Goal: Information Seeking & Learning: Learn about a topic

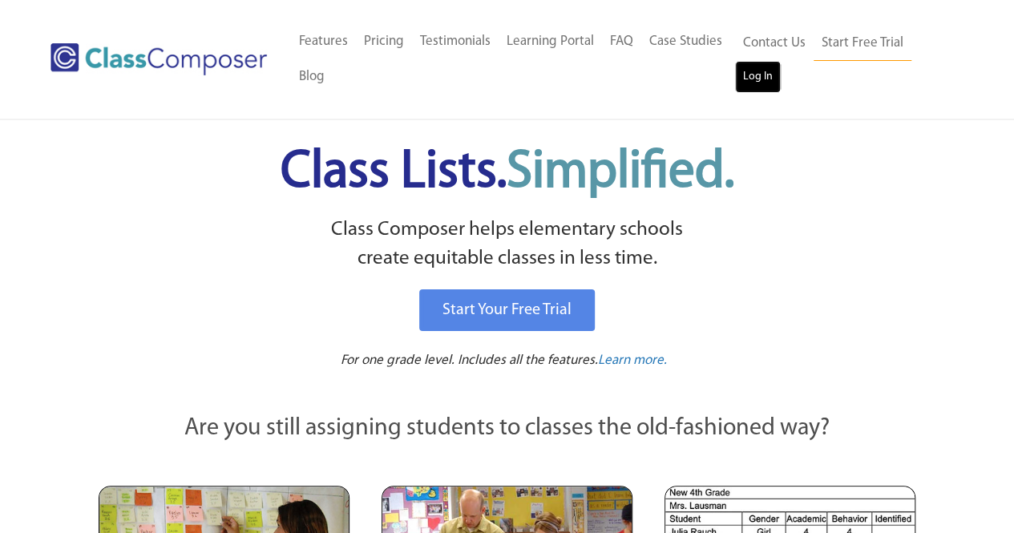
click at [746, 76] on link "Log In" at bounding box center [758, 77] width 46 height 32
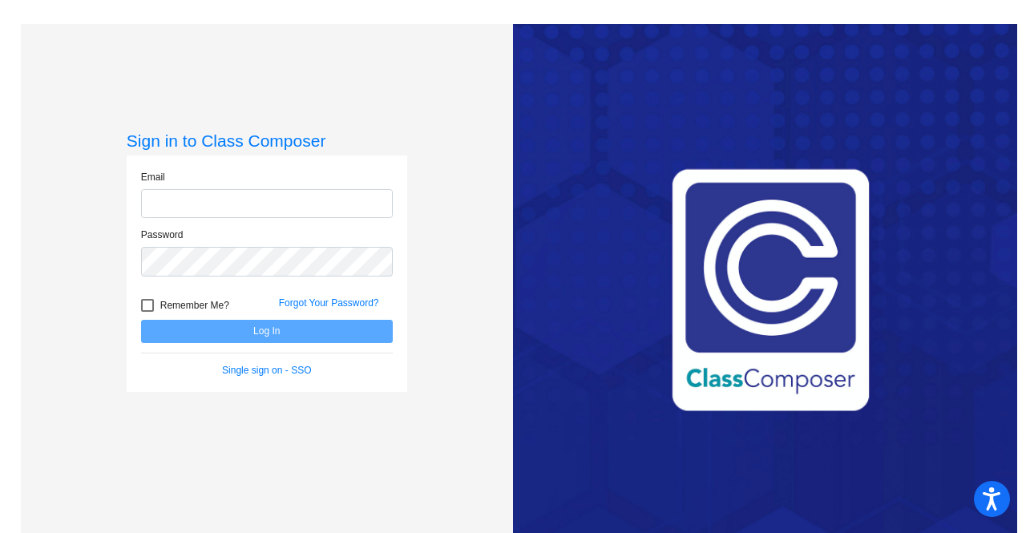
type input "[PERSON_NAME][EMAIL_ADDRESS][DOMAIN_NAME]"
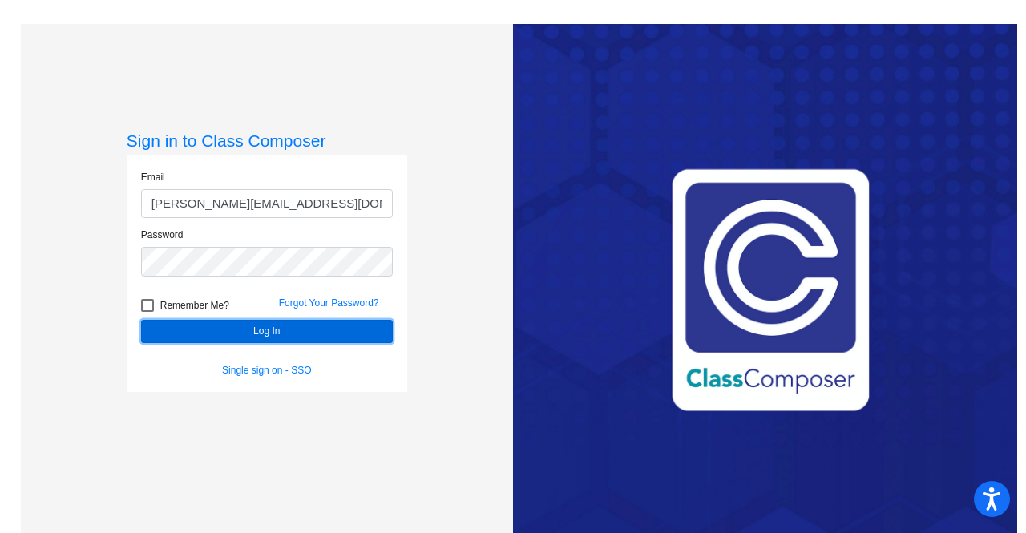
click at [267, 325] on button "Log In" at bounding box center [267, 331] width 252 height 23
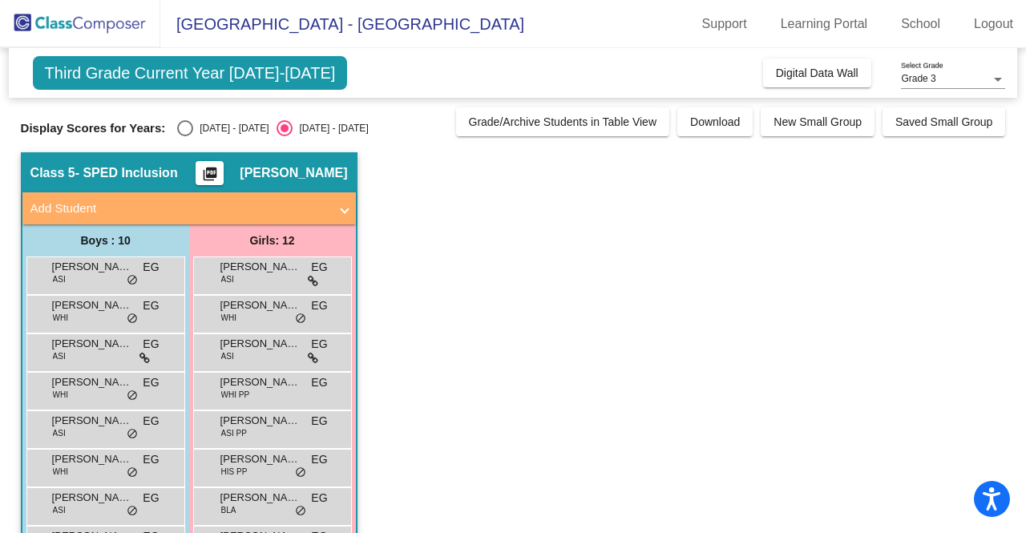
click at [216, 134] on div "[DATE] - [DATE]" at bounding box center [230, 128] width 75 height 14
click at [185, 136] on input "[DATE] - [DATE]" at bounding box center [184, 136] width 1 height 1
radio input "true"
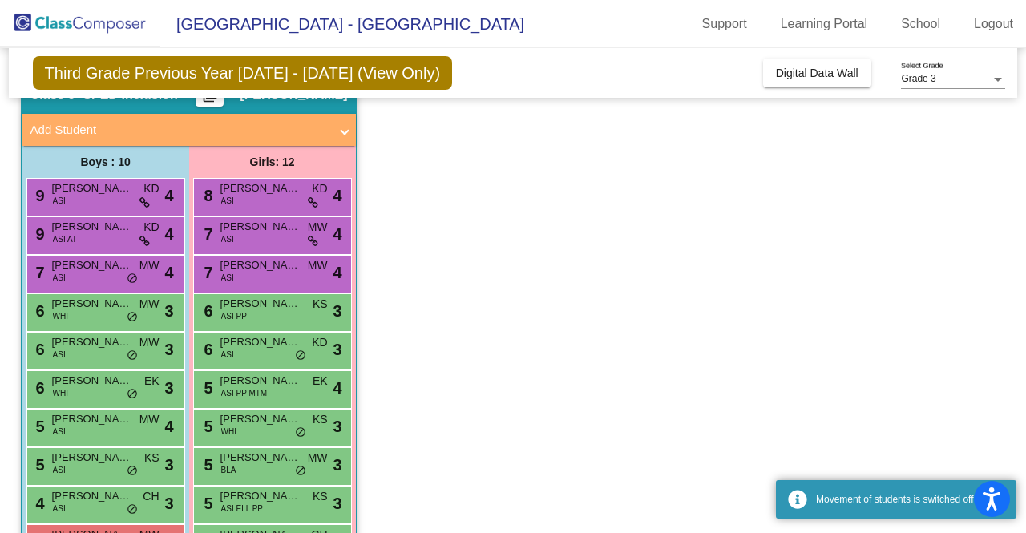
scroll to position [210, 0]
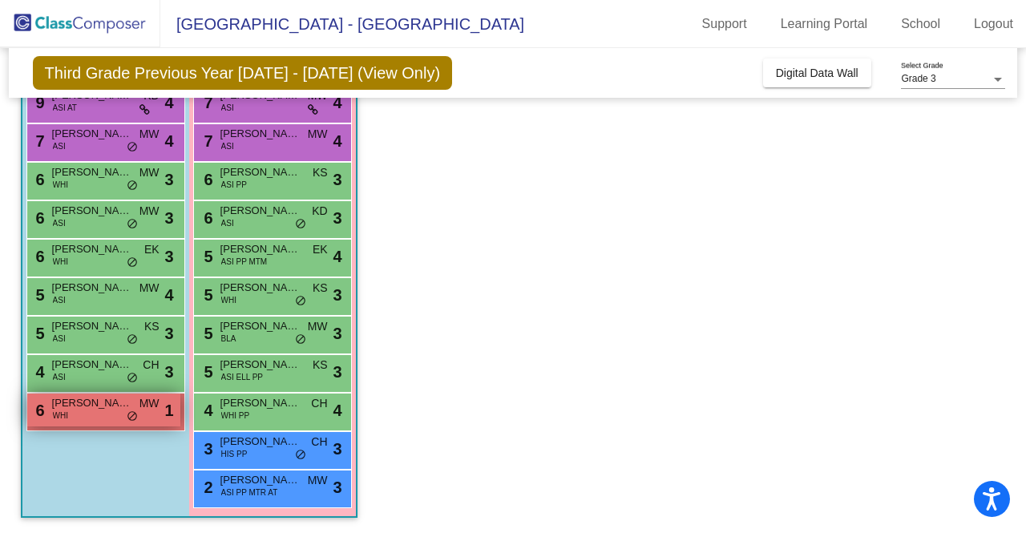
click at [66, 418] on span "WHI" at bounding box center [60, 416] width 15 height 12
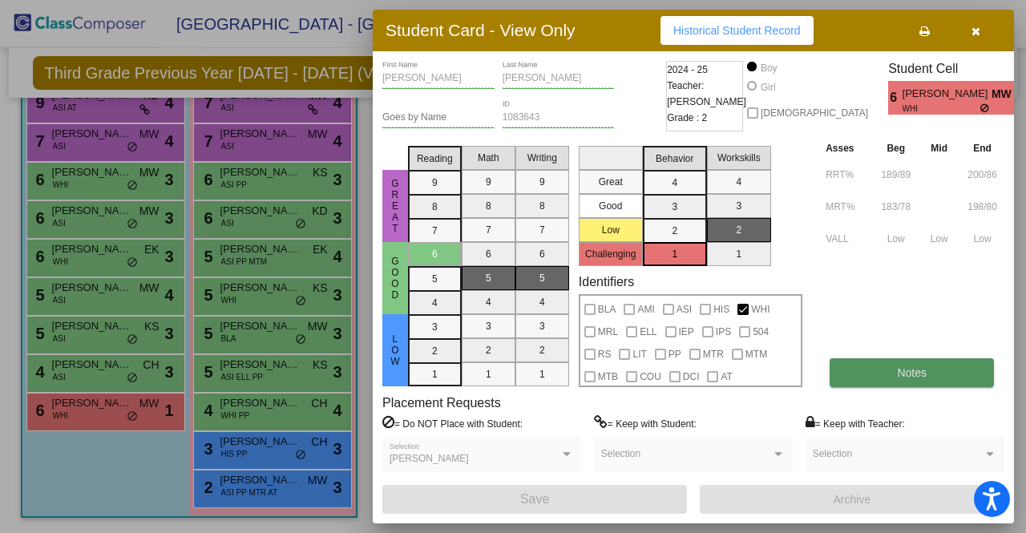
click at [912, 374] on span "Notes" at bounding box center [912, 372] width 30 height 13
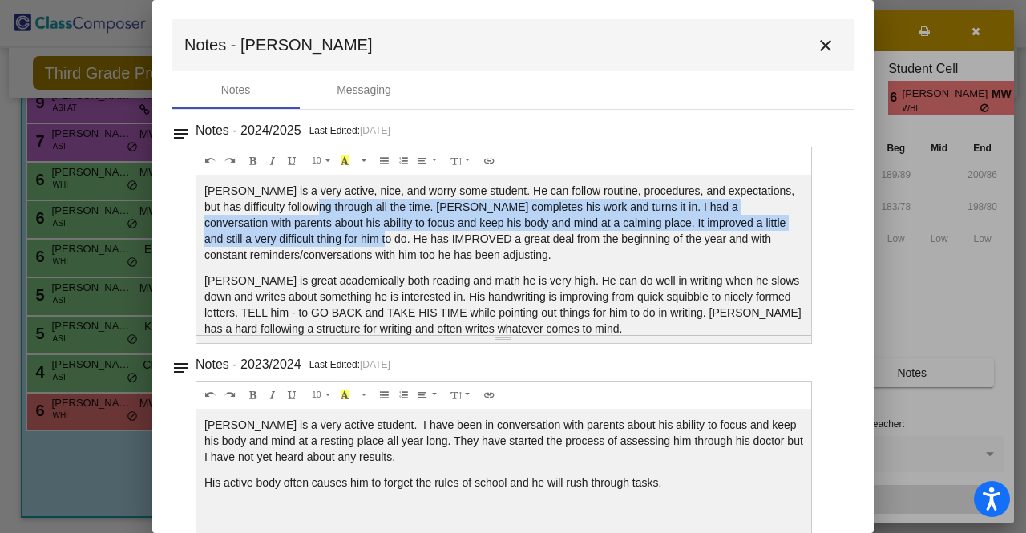
drag, startPoint x: 311, startPoint y: 199, endPoint x: 344, endPoint y: 245, distance: 56.3
click at [344, 245] on p "Daniel is a very active, nice, and worry some student. He can follow routine, p…" at bounding box center [503, 223] width 599 height 80
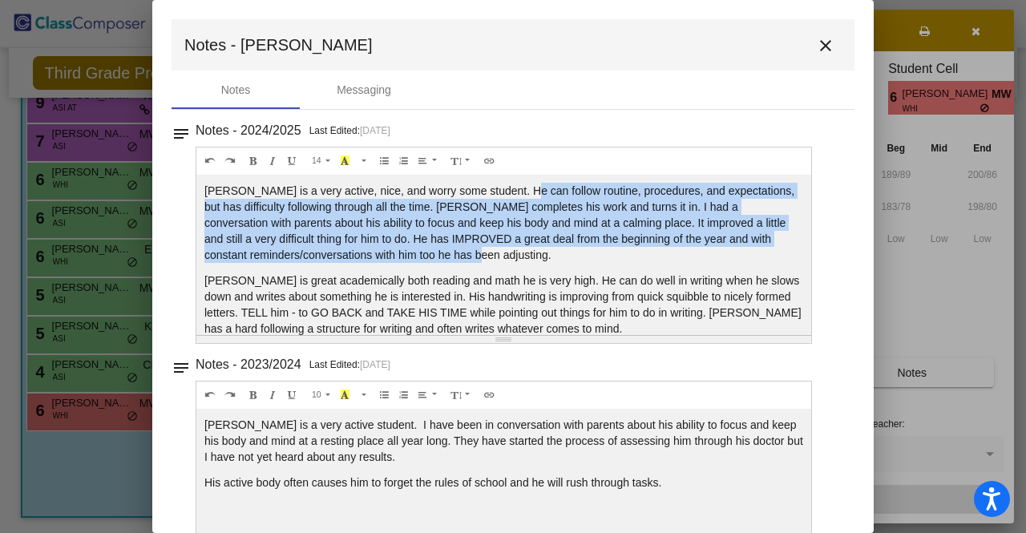
drag, startPoint x: 516, startPoint y: 184, endPoint x: 534, endPoint y: 257, distance: 75.1
click at [534, 257] on p "Daniel is a very active, nice, and worry some student. He can follow routine, p…" at bounding box center [503, 223] width 599 height 80
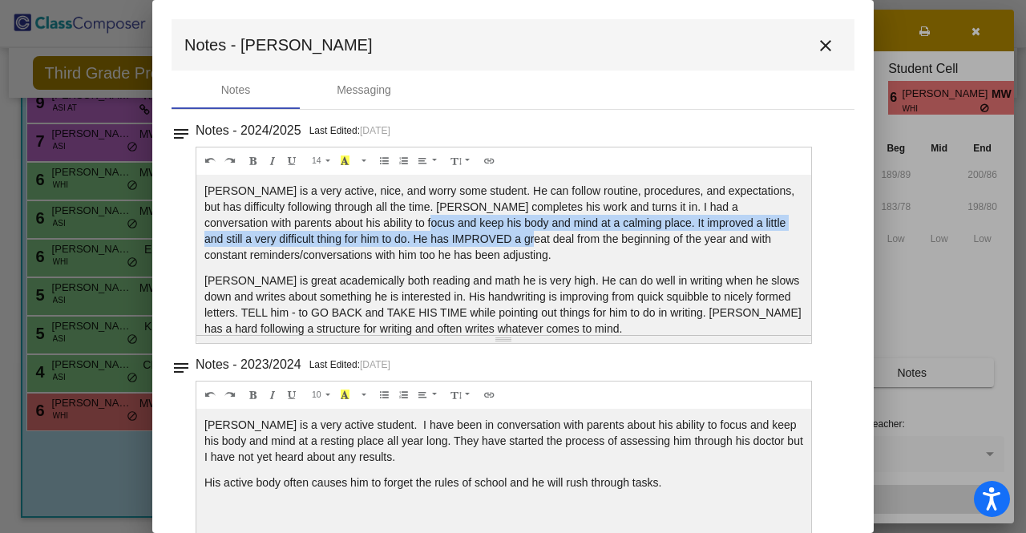
drag, startPoint x: 379, startPoint y: 217, endPoint x: 491, endPoint y: 238, distance: 113.4
click at [491, 238] on p "Daniel is a very active, nice, and worry some student. He can follow routine, p…" at bounding box center [503, 223] width 599 height 80
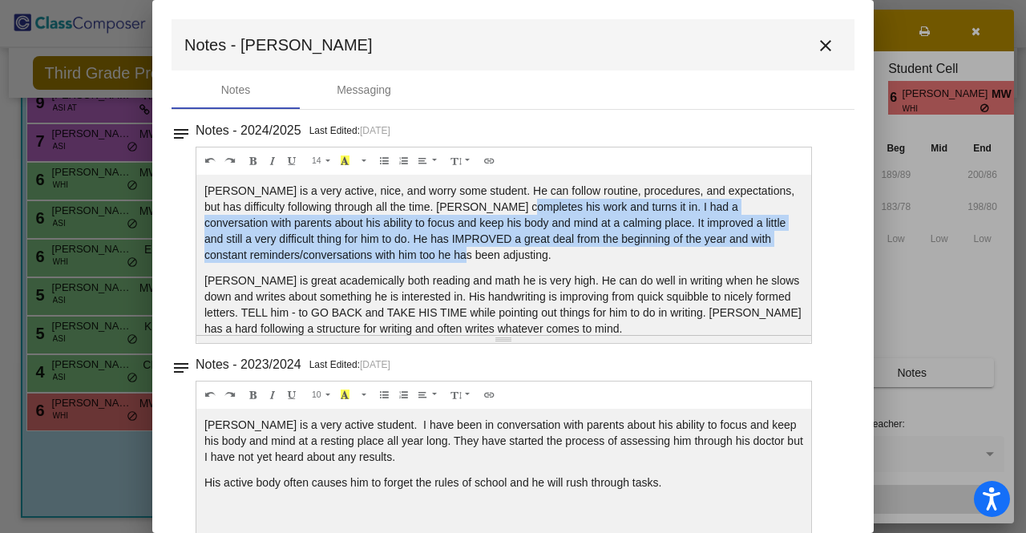
drag, startPoint x: 509, startPoint y: 203, endPoint x: 491, endPoint y: 259, distance: 59.1
click at [491, 259] on p "Daniel is a very active, nice, and worry some student. He can follow routine, p…" at bounding box center [503, 223] width 599 height 80
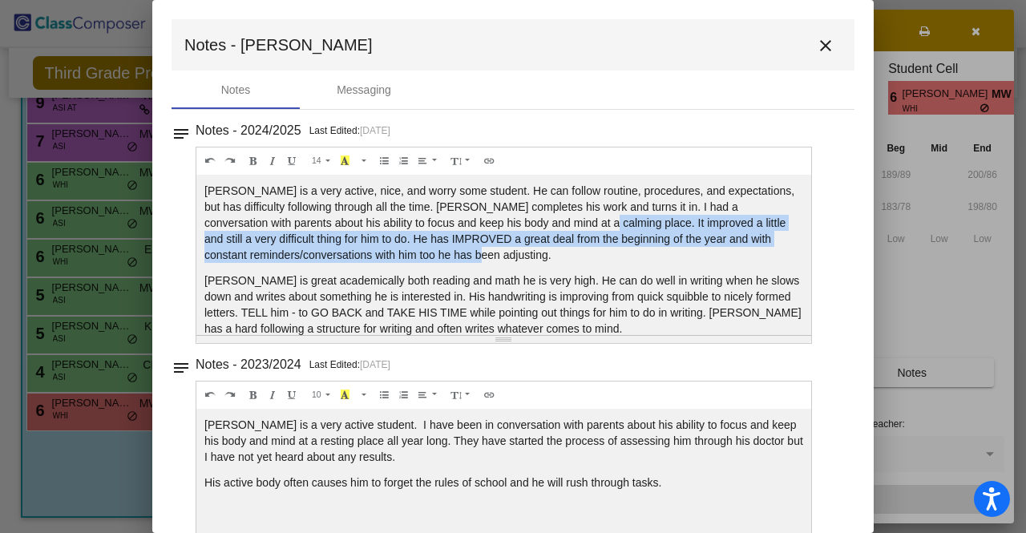
drag, startPoint x: 561, startPoint y: 224, endPoint x: 601, endPoint y: 253, distance: 49.9
click at [601, 253] on p "Daniel is a very active, nice, and worry some student. He can follow routine, p…" at bounding box center [503, 223] width 599 height 80
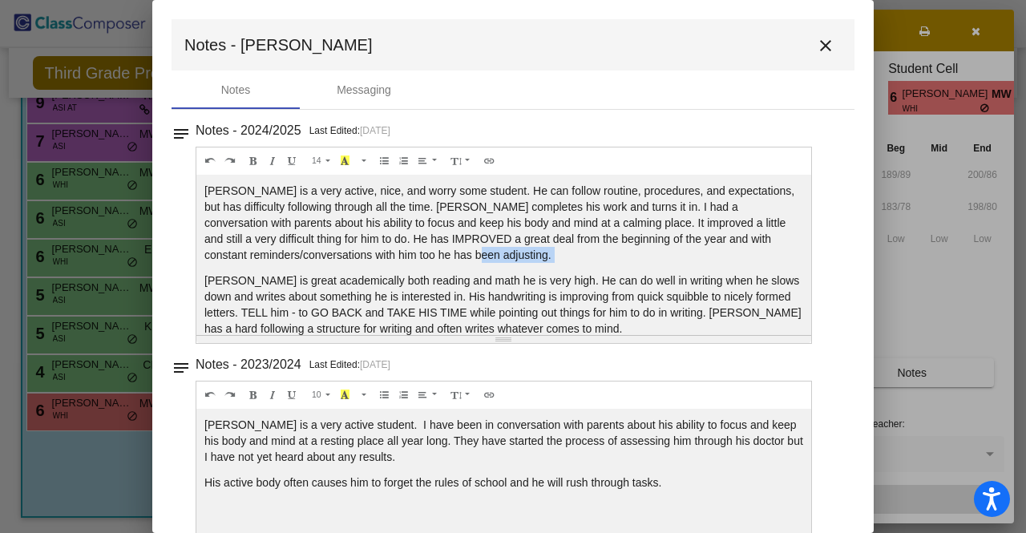
click at [601, 253] on p "Daniel is a very active, nice, and worry some student. He can follow routine, p…" at bounding box center [503, 223] width 599 height 80
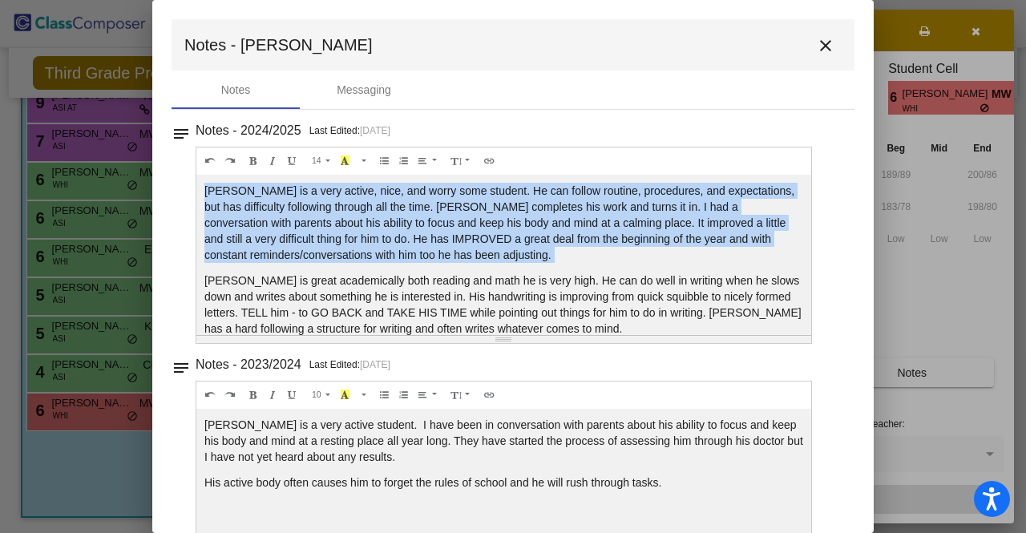
click at [601, 253] on p "Daniel is a very active, nice, and worry some student. He can follow routine, p…" at bounding box center [503, 223] width 599 height 80
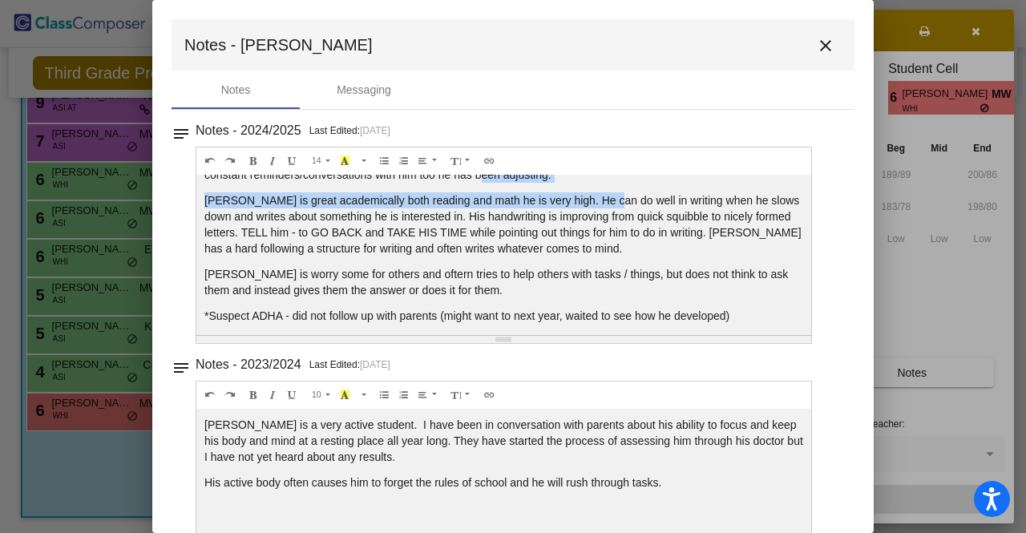
scroll to position [79, 0]
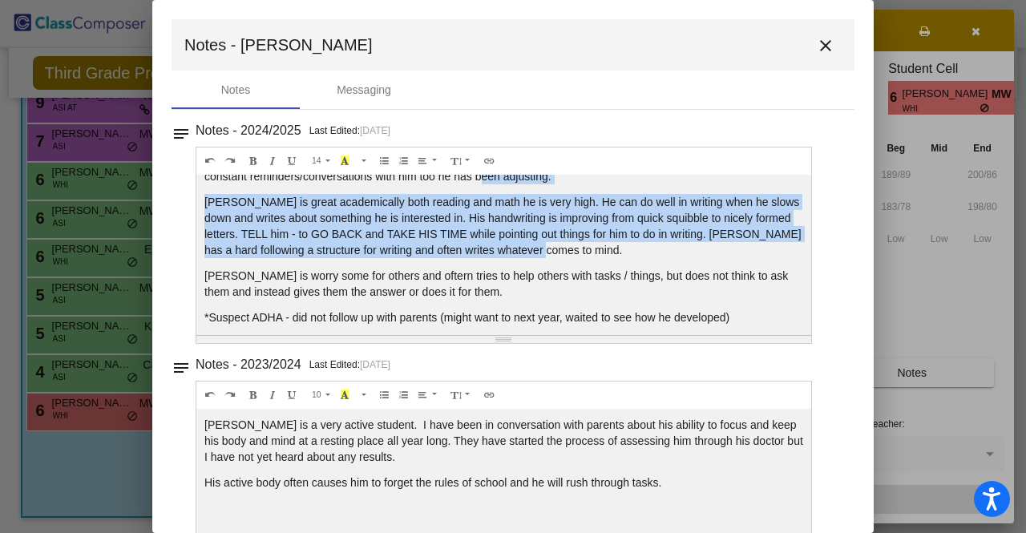
drag, startPoint x: 603, startPoint y: 180, endPoint x: 608, endPoint y: 251, distance: 71.6
click at [608, 251] on div "Daniel is a very active, nice, and worry some student. He can follow routine, p…" at bounding box center [503, 255] width 615 height 160
click at [608, 251] on p "Daniel is great academically both reading and math he is very high. He can do w…" at bounding box center [503, 226] width 599 height 64
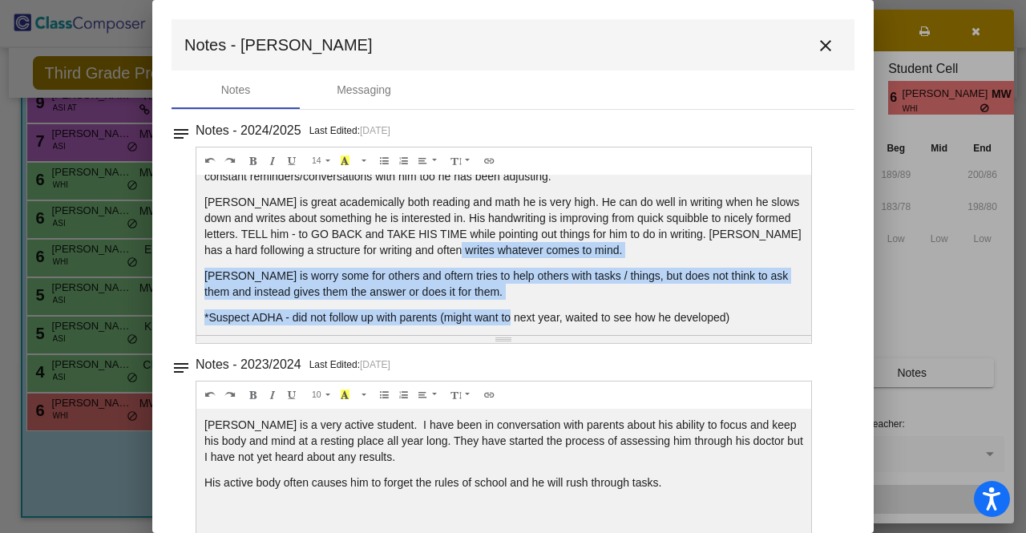
drag, startPoint x: 511, startPoint y: 301, endPoint x: 499, endPoint y: 249, distance: 53.3
click at [499, 249] on div "Daniel is a very active, nice, and worry some student. He can follow routine, p…" at bounding box center [503, 255] width 615 height 160
click at [499, 249] on p "Daniel is great academically both reading and math he is very high. He can do w…" at bounding box center [503, 226] width 599 height 64
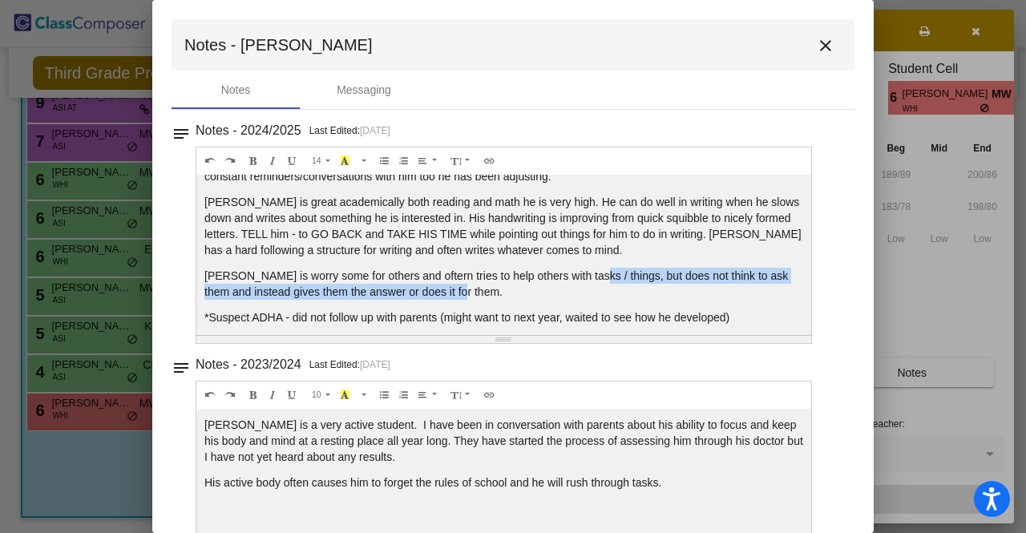
drag, startPoint x: 576, startPoint y: 271, endPoint x: 579, endPoint y: 291, distance: 20.3
click at [579, 291] on p "Daniel is worry some for others and oftern tries to help others with tasks / th…" at bounding box center [503, 284] width 599 height 32
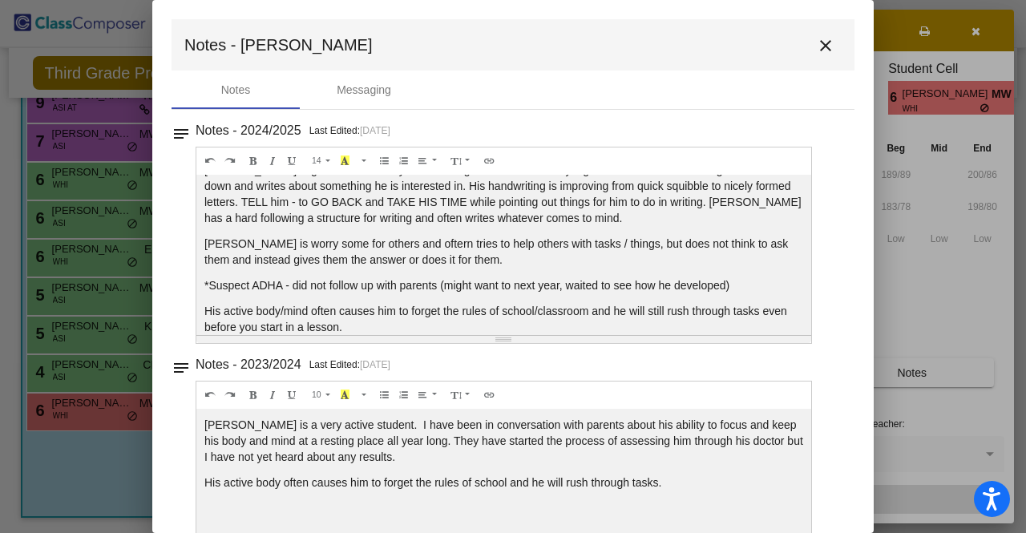
scroll to position [128, 0]
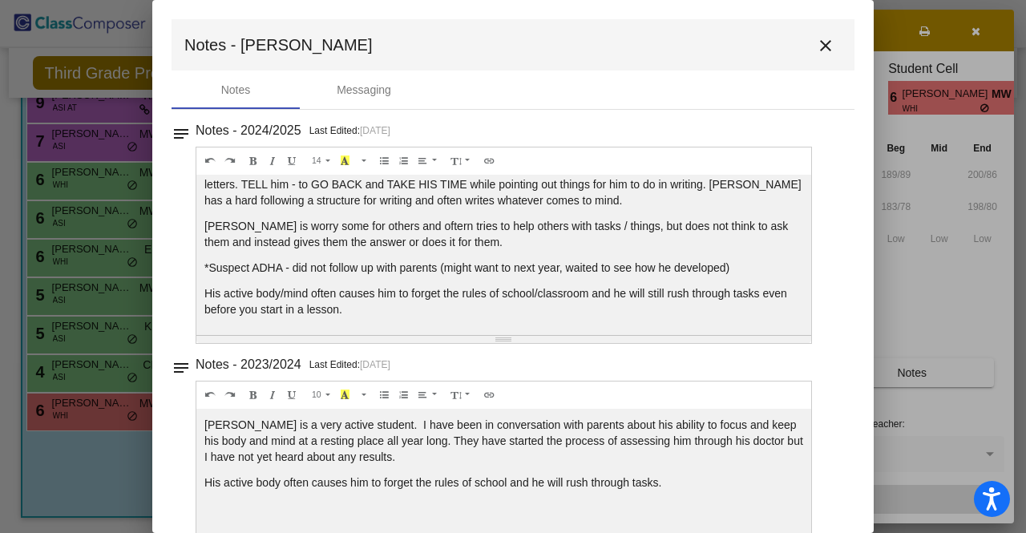
drag, startPoint x: 519, startPoint y: 254, endPoint x: 527, endPoint y: 312, distance: 58.3
click at [527, 312] on div "Daniel is a very active, nice, and worry some student. He can follow routine, p…" at bounding box center [503, 255] width 615 height 160
click at [527, 312] on p "His active body/mind often causes him to forget the rules of school/classroom a…" at bounding box center [503, 301] width 599 height 32
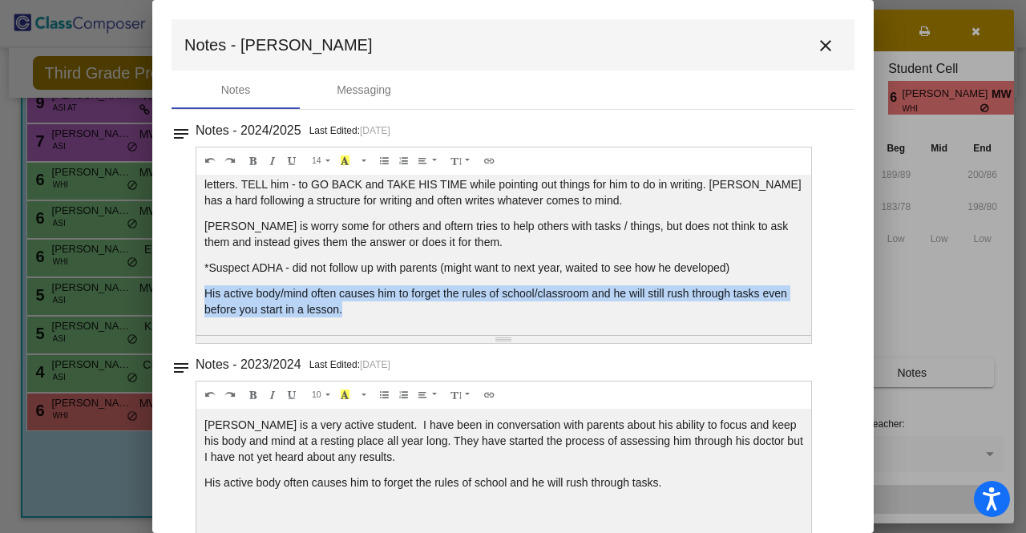
click at [527, 312] on p "His active body/mind often causes him to forget the rules of school/classroom a…" at bounding box center [503, 301] width 599 height 32
drag, startPoint x: 529, startPoint y: 245, endPoint x: 527, endPoint y: 313, distance: 69.0
click at [527, 313] on div "Daniel is a very active, nice, and worry some student. He can follow routine, p…" at bounding box center [503, 255] width 615 height 160
click at [527, 312] on p "His active body/mind often causes him to forget the rules of school/classroom a…" at bounding box center [503, 301] width 599 height 32
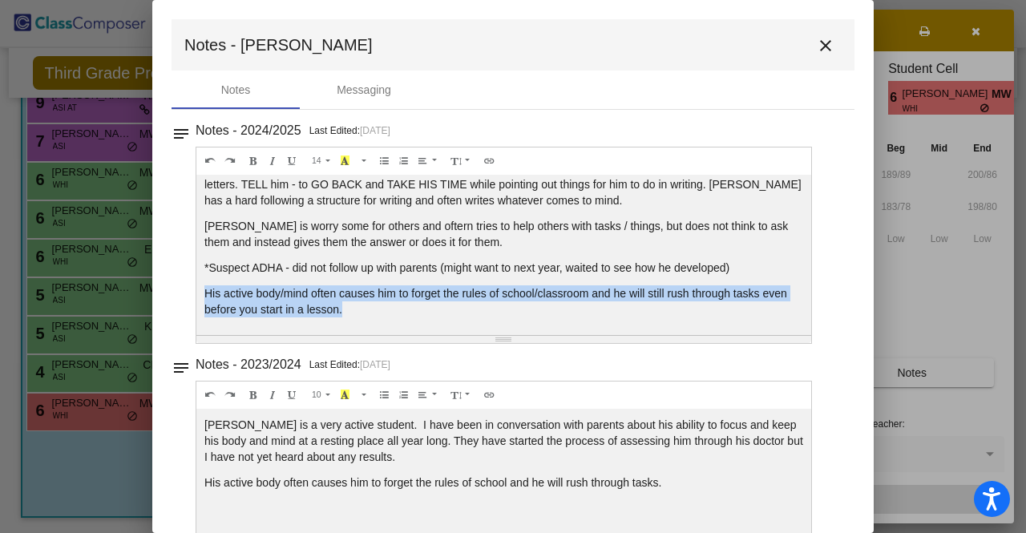
drag, startPoint x: 321, startPoint y: 281, endPoint x: 426, endPoint y: 312, distance: 109.6
click at [426, 312] on div "Daniel is a very active, nice, and worry some student. He can follow routine, p…" at bounding box center [503, 255] width 615 height 160
click at [426, 312] on p "His active body/mind often causes him to forget the rules of school/classroom a…" at bounding box center [503, 301] width 599 height 32
drag, startPoint x: 731, startPoint y: 310, endPoint x: 713, endPoint y: 241, distance: 71.4
click at [713, 241] on div "Daniel is a very active, nice, and worry some student. He can follow routine, p…" at bounding box center [503, 255] width 615 height 160
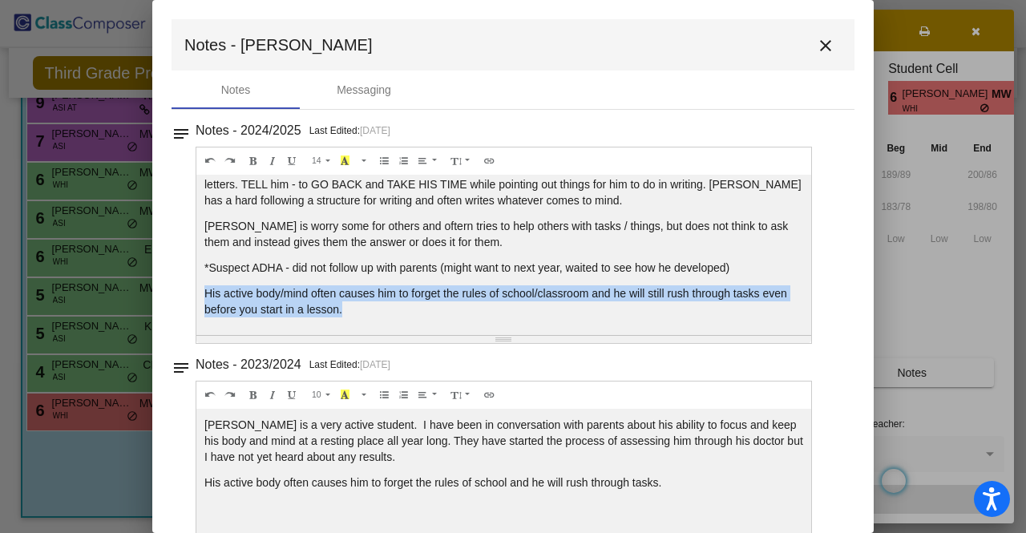
click at [713, 241] on p "Daniel is worry some for others and oftern tries to help others with tasks / th…" at bounding box center [503, 234] width 599 height 32
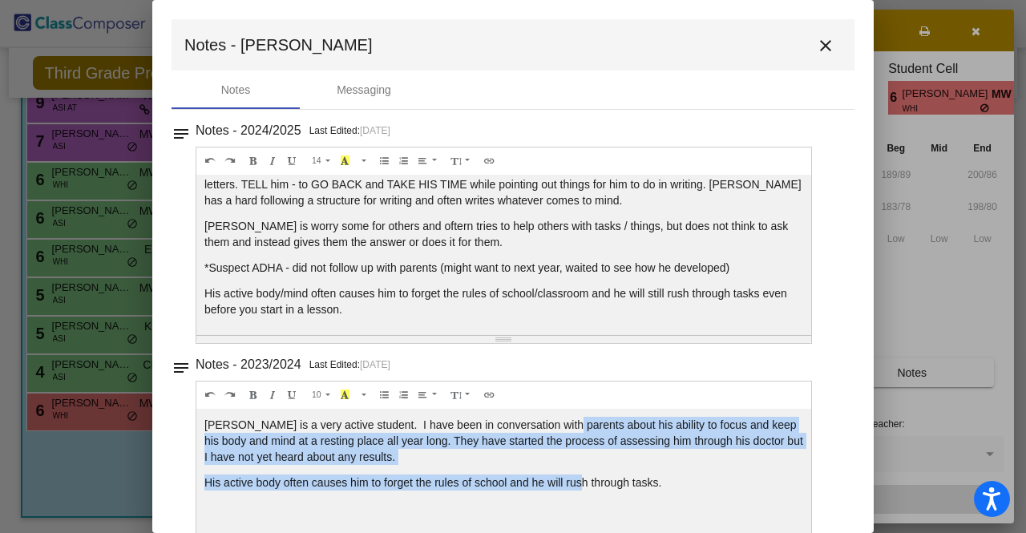
drag, startPoint x: 560, startPoint y: 417, endPoint x: 579, endPoint y: 477, distance: 63.1
click at [579, 335] on div "Daniel is a very active student. I have been in conversation with parents about…" at bounding box center [503, 255] width 615 height 160
click at [579, 208] on p "His active body often causes him to forget the rules of school and he will rush…" at bounding box center [503, 176] width 599 height 64
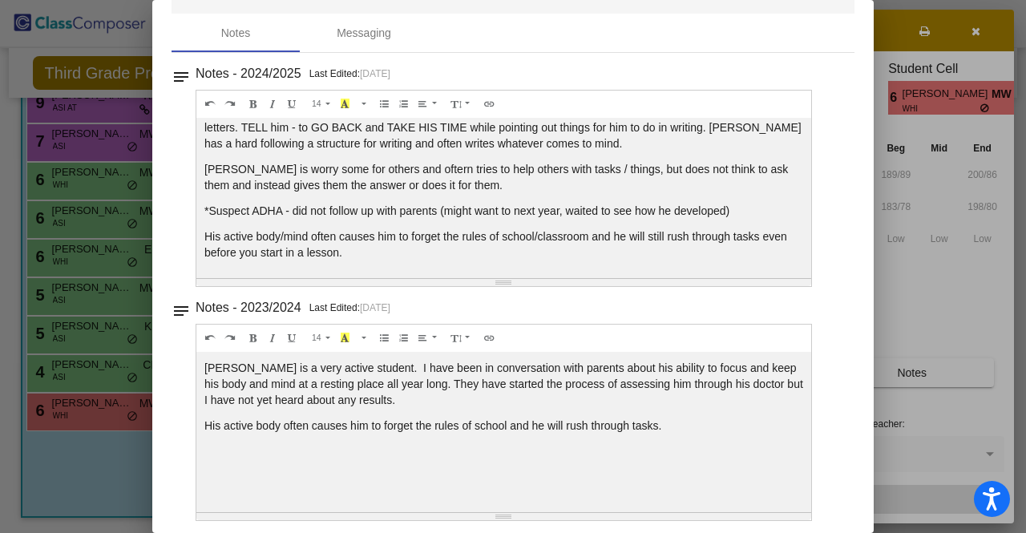
scroll to position [80, 0]
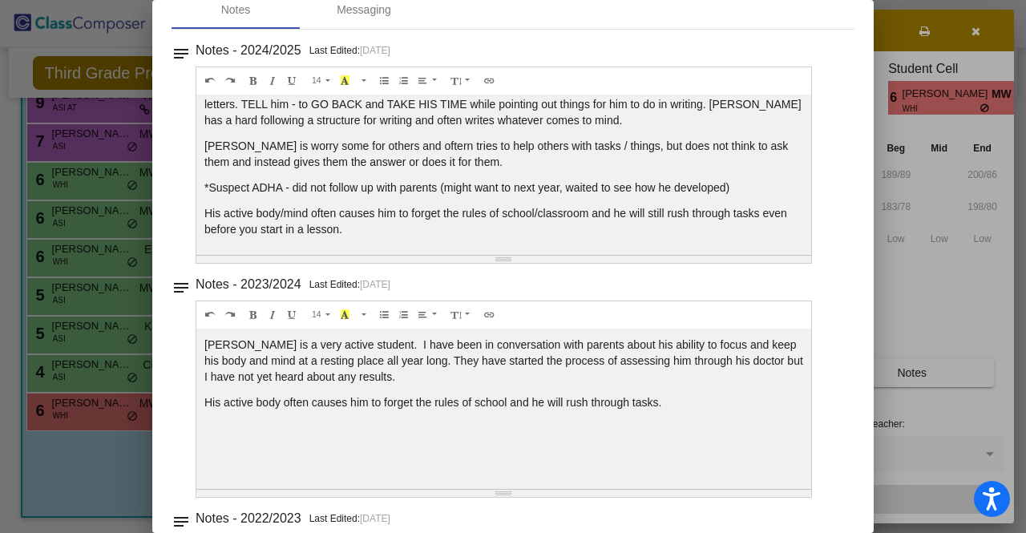
drag, startPoint x: 534, startPoint y: 396, endPoint x: 702, endPoint y: 414, distance: 169.4
click at [702, 255] on div "Daniel is a very active student. I have been in conversation with parents about…" at bounding box center [503, 175] width 615 height 160
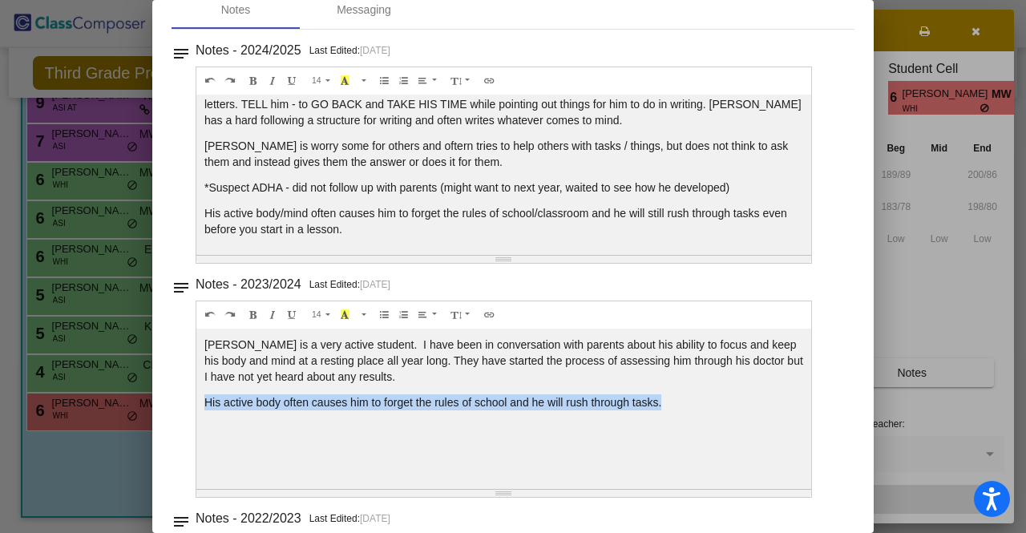
click at [702, 255] on div "Daniel is a very active student. I have been in conversation with parents about…" at bounding box center [503, 175] width 615 height 160
drag, startPoint x: 594, startPoint y: 426, endPoint x: 712, endPoint y: 426, distance: 117.8
click at [712, 255] on div "Daniel is a very active student. I have been in conversation with parents about…" at bounding box center [503, 175] width 615 height 160
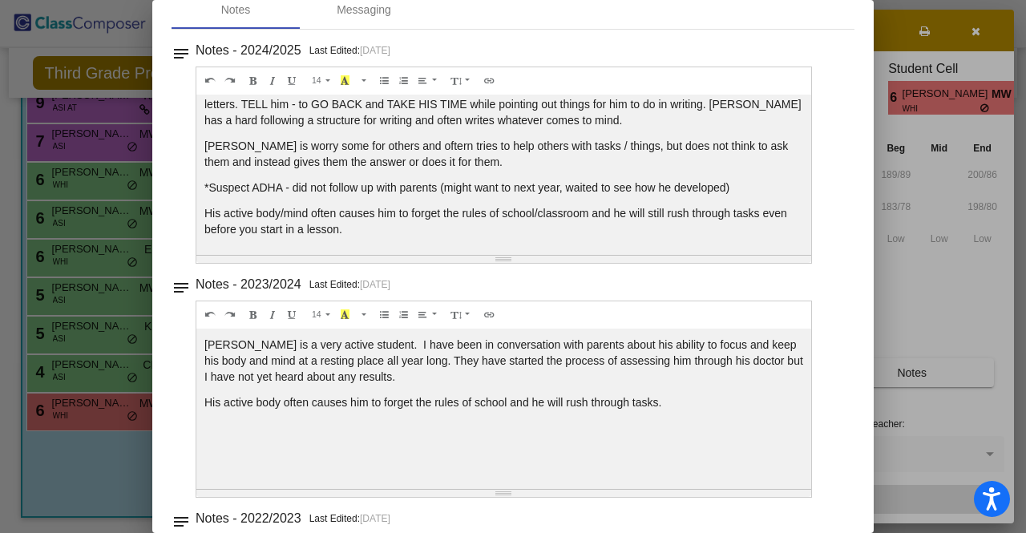
scroll to position [295, 0]
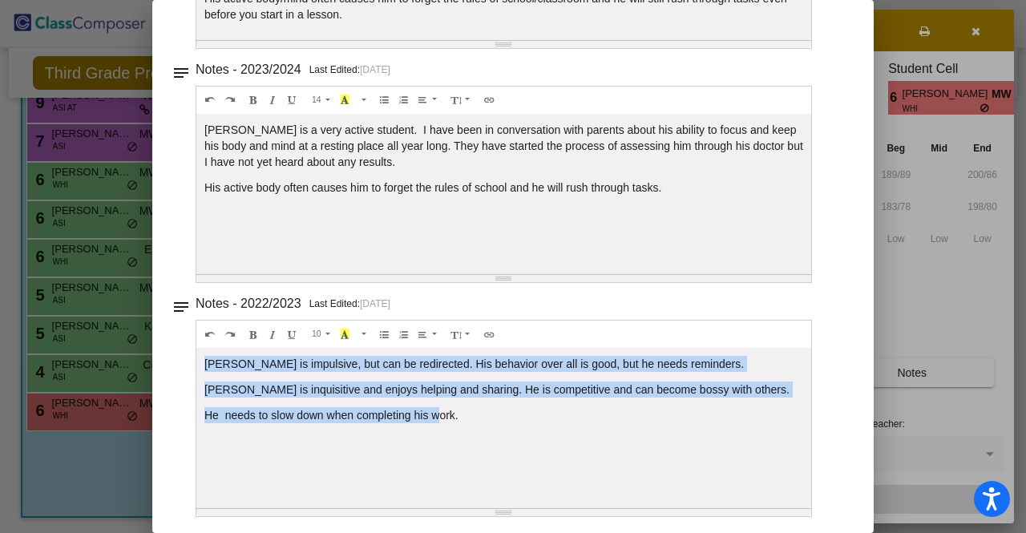
drag, startPoint x: 368, startPoint y: 343, endPoint x: 438, endPoint y: 438, distance: 118.2
drag, startPoint x: 576, startPoint y: 424, endPoint x: 574, endPoint y: 363, distance: 60.9
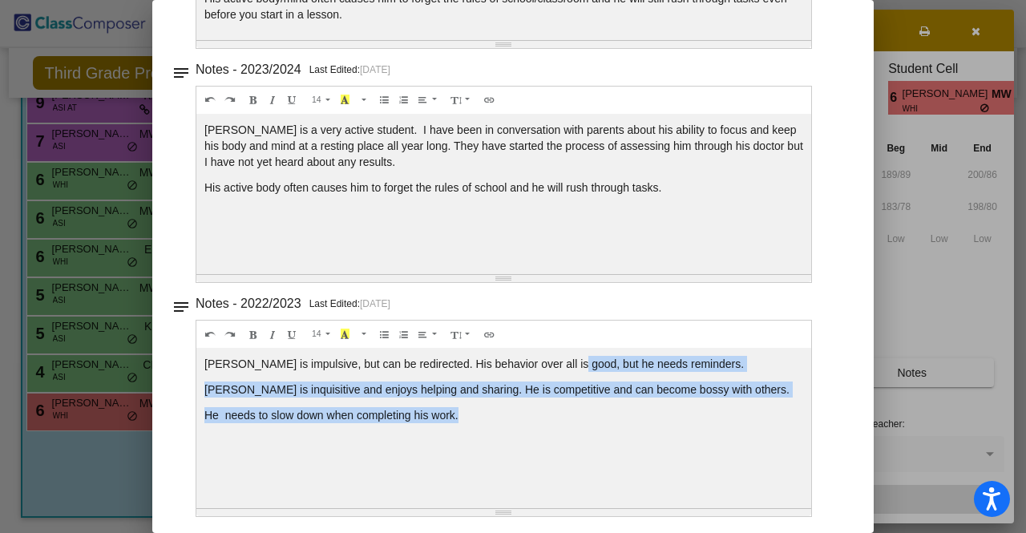
drag, startPoint x: 574, startPoint y: 363, endPoint x: 574, endPoint y: 434, distance: 70.5
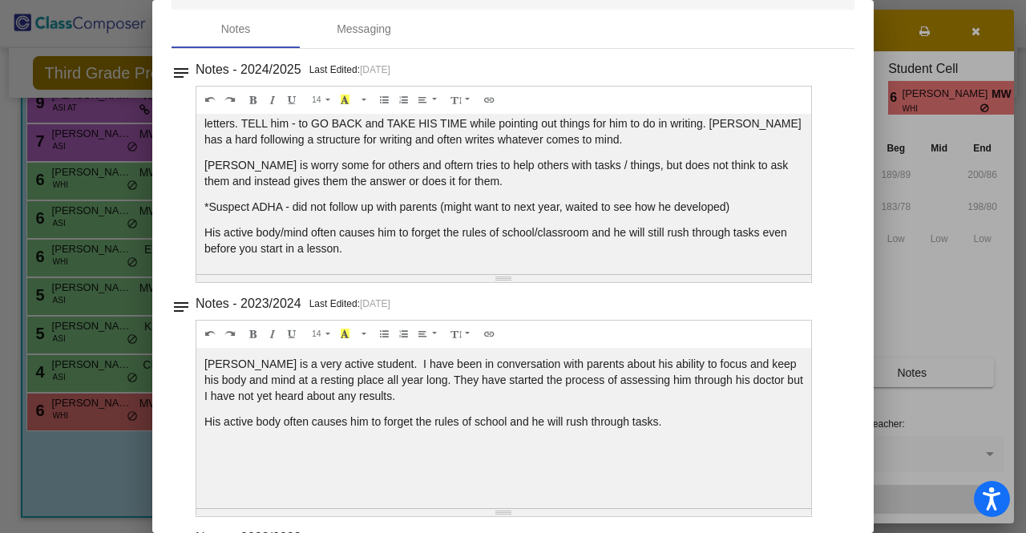
scroll to position [0, 0]
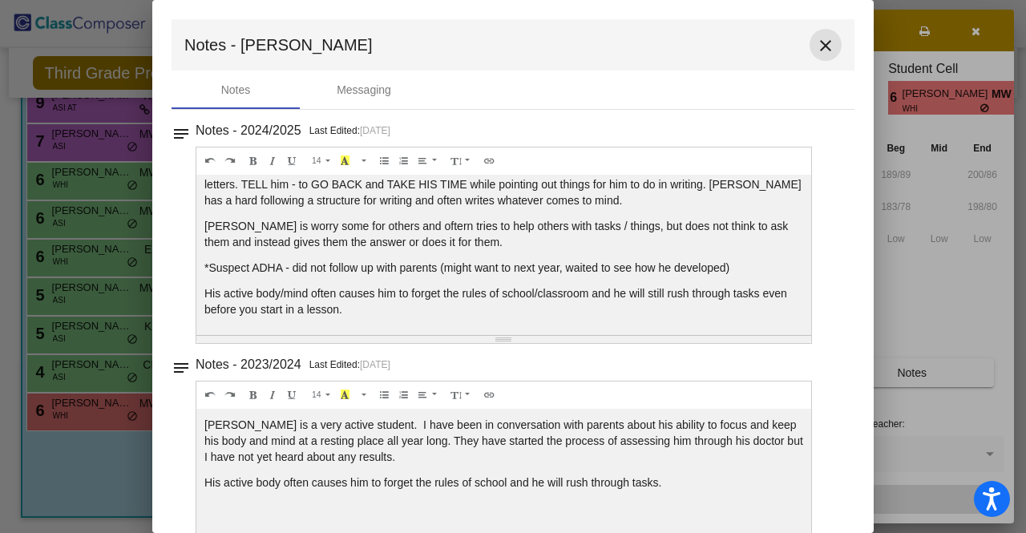
click at [816, 46] on mat-icon "close" at bounding box center [825, 45] width 19 height 19
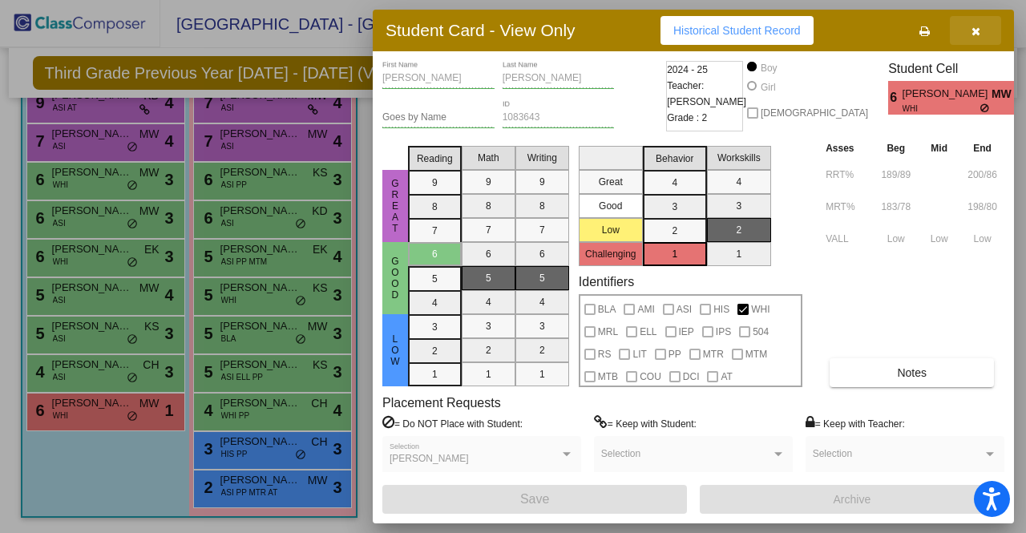
click at [979, 24] on span "button" at bounding box center [976, 30] width 9 height 13
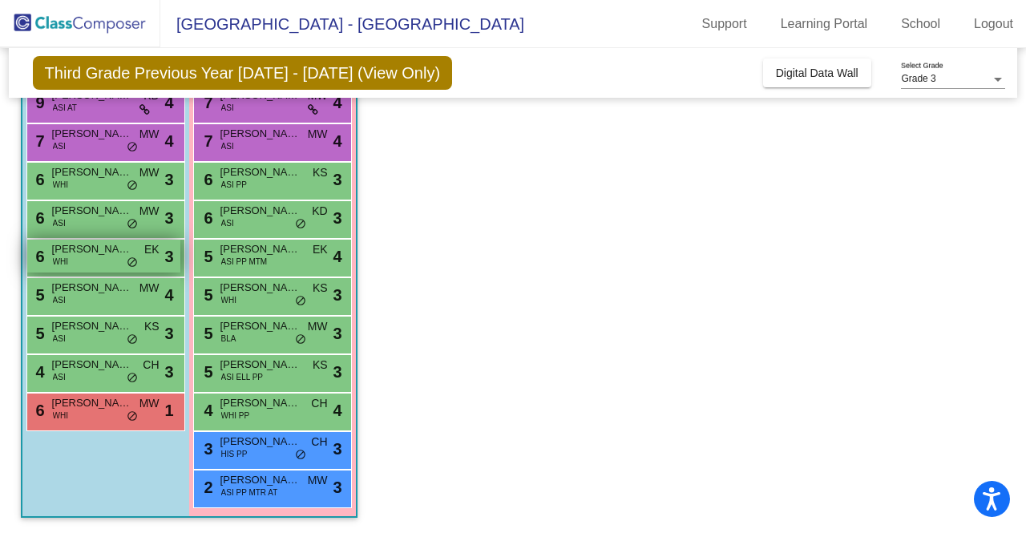
scroll to position [50, 0]
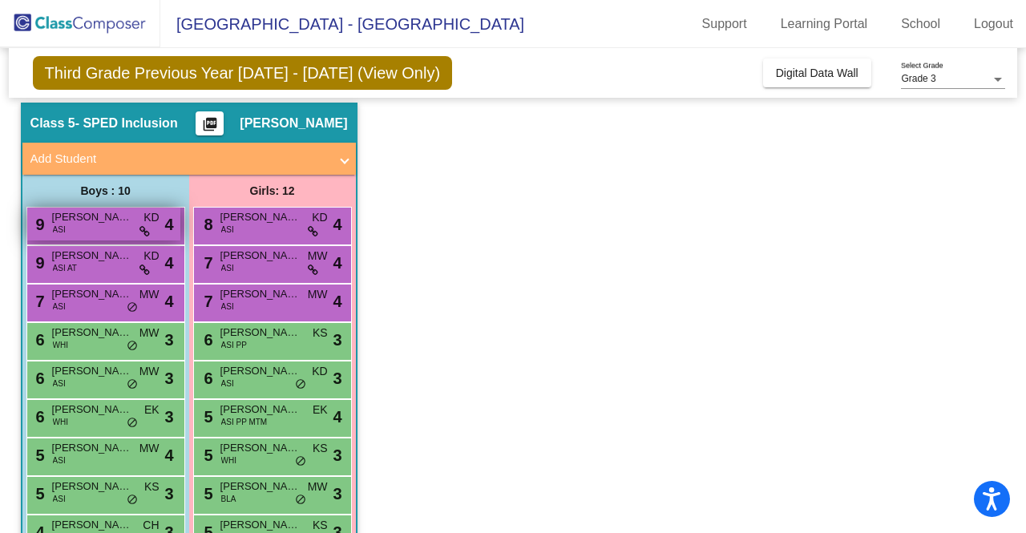
click at [82, 219] on span "Daniel Kanamala" at bounding box center [92, 217] width 80 height 16
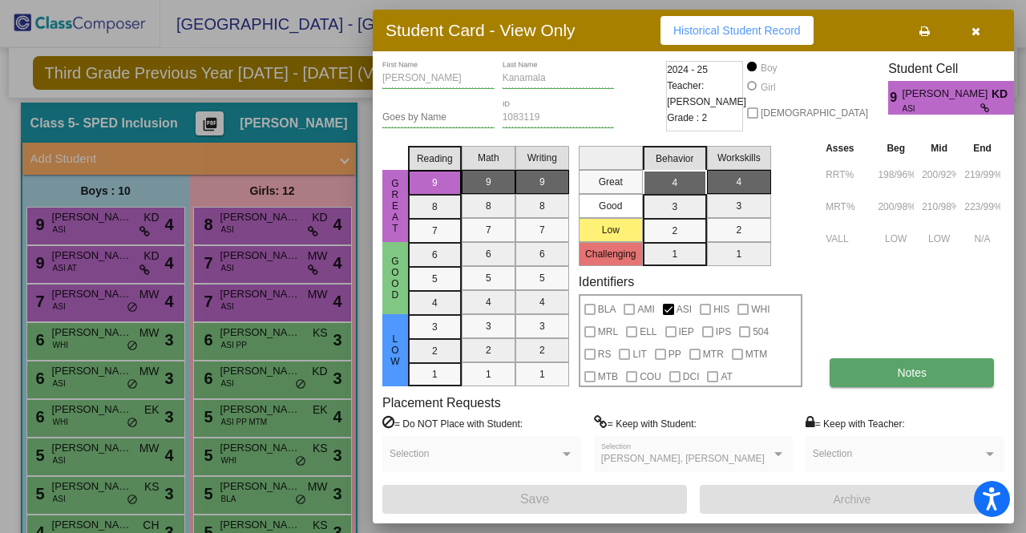
click at [904, 378] on span "Notes" at bounding box center [912, 372] width 30 height 13
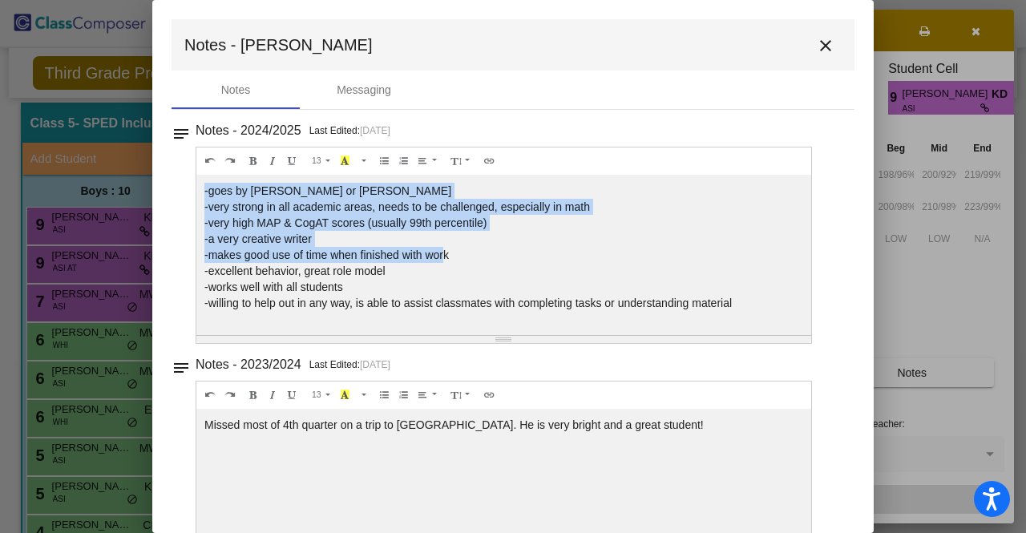
drag, startPoint x: 444, startPoint y: 198, endPoint x: 442, endPoint y: 253, distance: 55.4
click at [442, 253] on div "-goes by Danny or Daniel -very strong in all academic areas, needs to be challe…" at bounding box center [503, 255] width 615 height 160
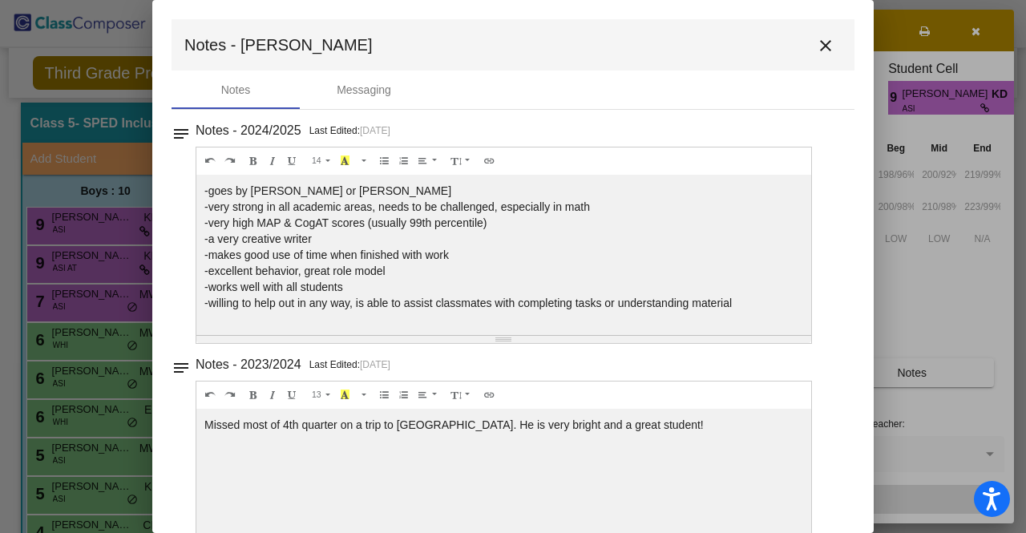
click at [816, 42] on mat-icon "close" at bounding box center [825, 45] width 19 height 19
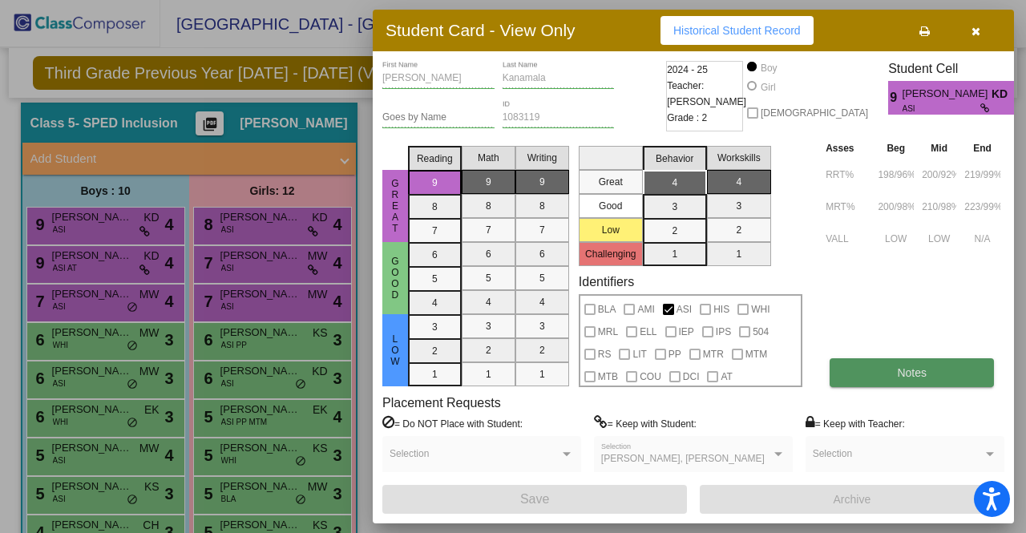
click at [914, 379] on button "Notes" at bounding box center [912, 372] width 164 height 29
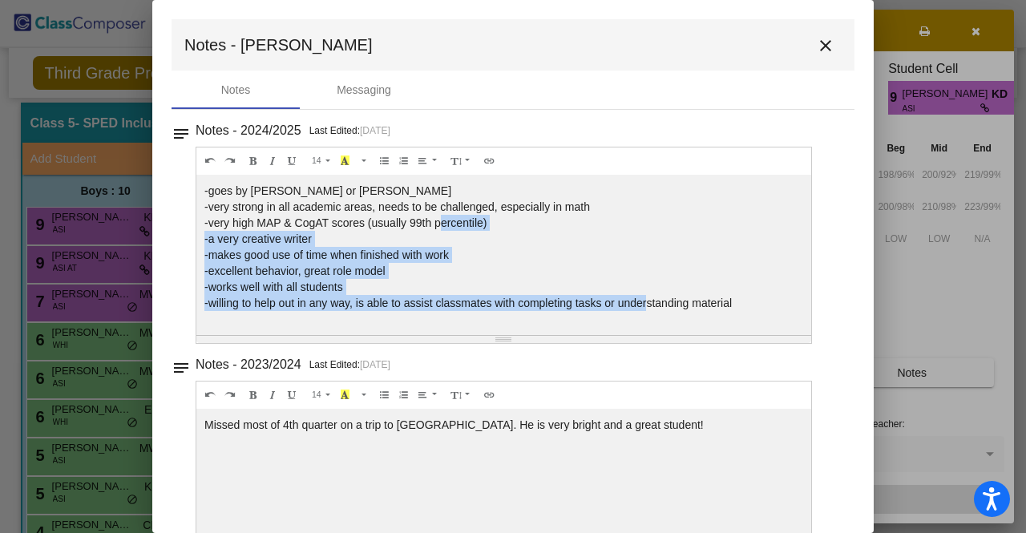
drag, startPoint x: 440, startPoint y: 216, endPoint x: 670, endPoint y: 309, distance: 248.2
click at [669, 308] on div "-goes by Danny or Daniel -very strong in all academic areas, needs to be challe…" at bounding box center [503, 255] width 615 height 160
click at [670, 309] on div "-goes by Danny or Daniel -very strong in all academic areas, needs to be challe…" at bounding box center [503, 255] width 615 height 160
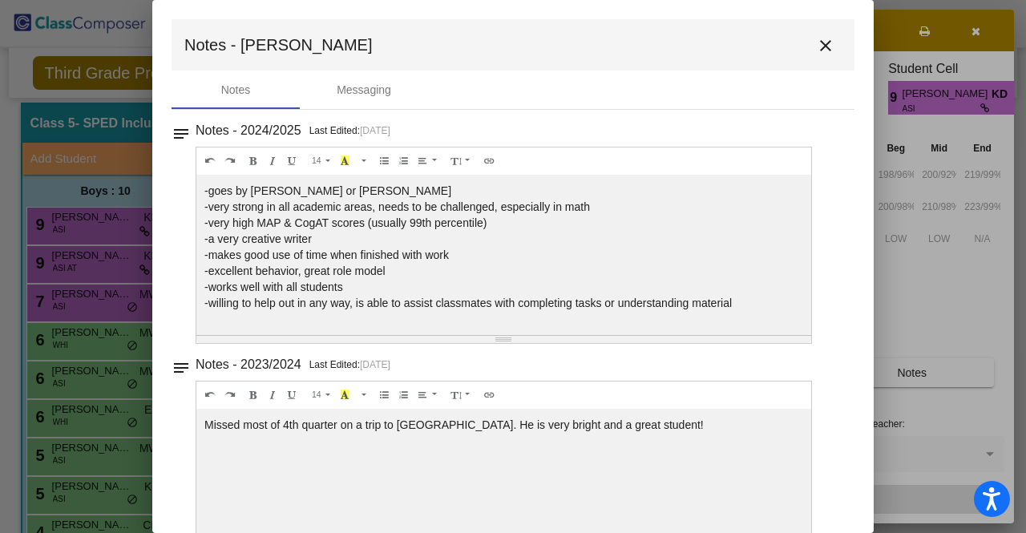
click at [820, 42] on mat-icon "close" at bounding box center [825, 45] width 19 height 19
